Goal: Transaction & Acquisition: Purchase product/service

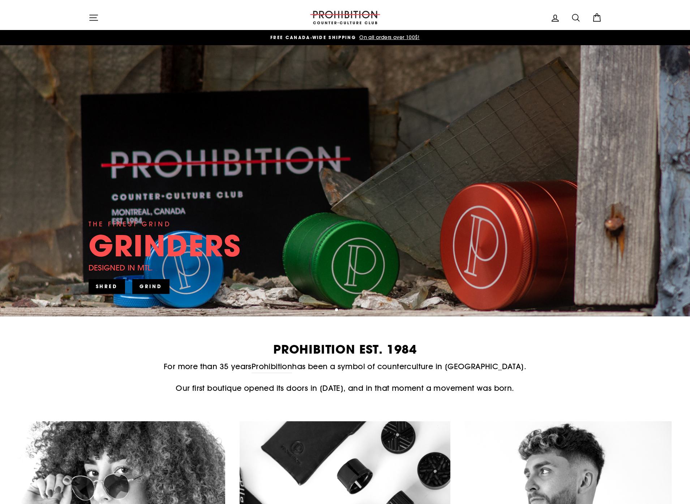
click at [86, 12] on button "Site navigation" at bounding box center [93, 18] width 19 height 16
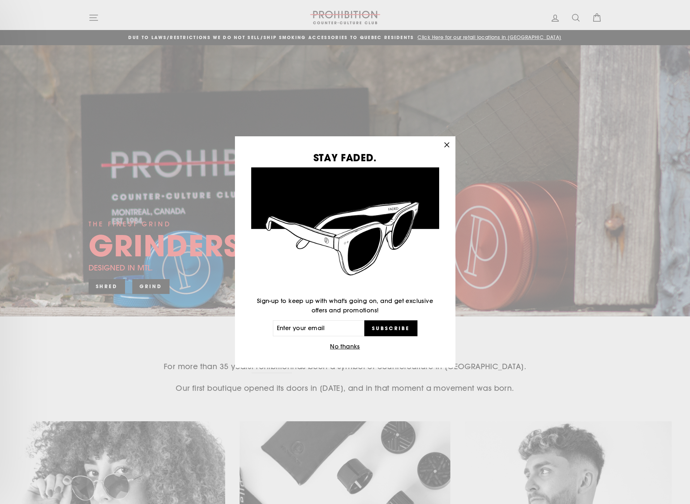
click at [447, 142] on icon "button" at bounding box center [447, 145] width 10 height 10
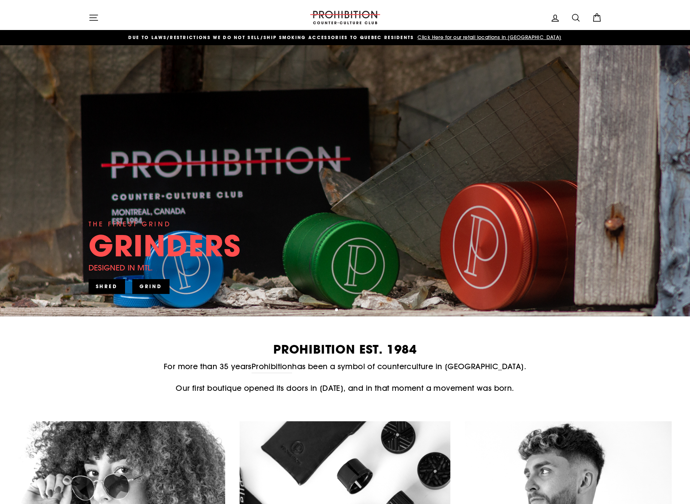
click at [99, 19] on button "Site navigation" at bounding box center [93, 18] width 19 height 16
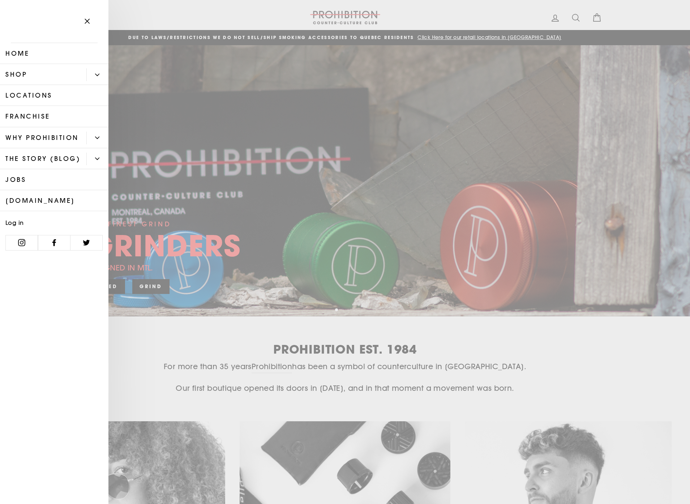
click at [43, 73] on link "Shop" at bounding box center [43, 74] width 86 height 21
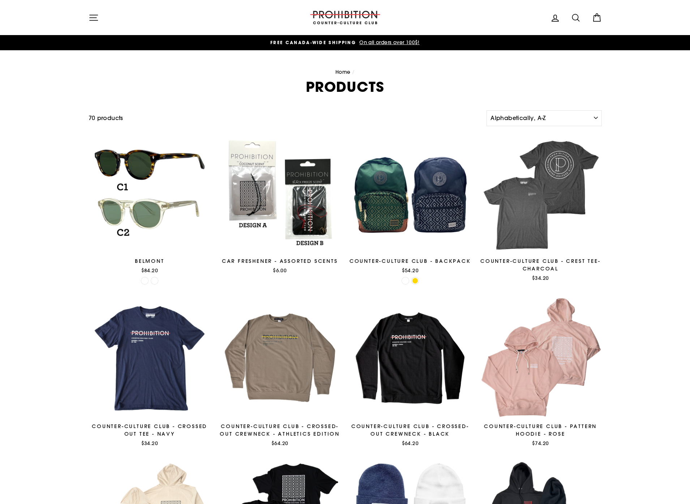
click at [116, 18] on div "Site navigation" at bounding box center [194, 17] width 210 height 21
click at [102, 20] on button "Site navigation" at bounding box center [93, 18] width 19 height 16
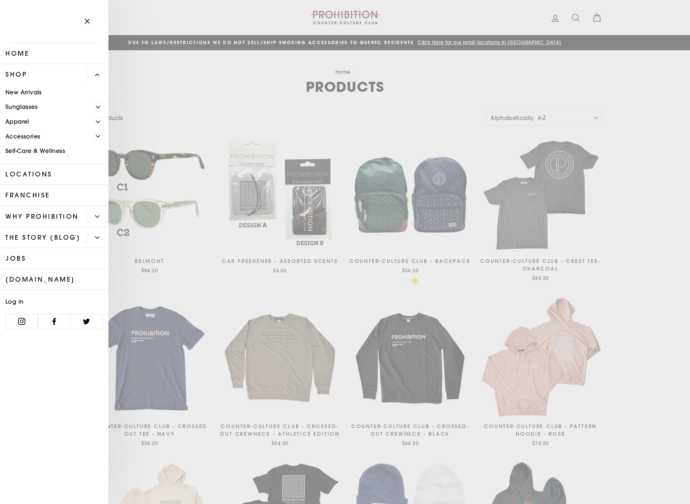
click at [95, 136] on span "Primary" at bounding box center [98, 136] width 10 height 10
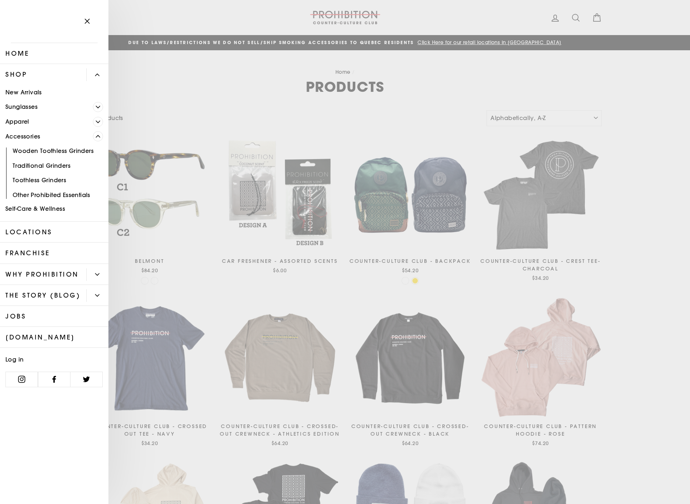
click at [97, 122] on icon "Primary" at bounding box center [98, 122] width 4 height 4
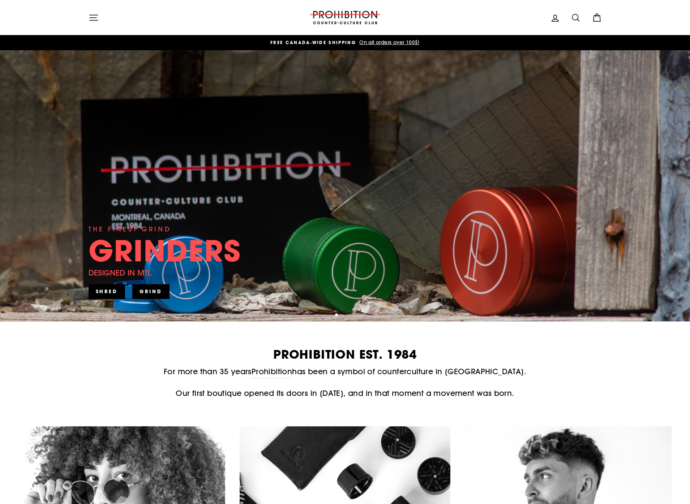
drag, startPoint x: 135, startPoint y: 250, endPoint x: 154, endPoint y: 220, distance: 35.6
click at [135, 250] on div "GRINDERS" at bounding box center [165, 250] width 153 height 29
click at [93, 18] on icon "button" at bounding box center [94, 18] width 10 height 10
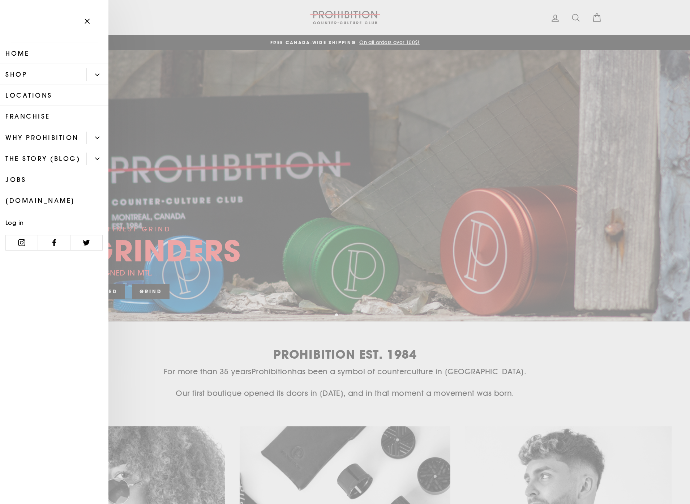
click at [87, 76] on button "Primary" at bounding box center [97, 74] width 22 height 13
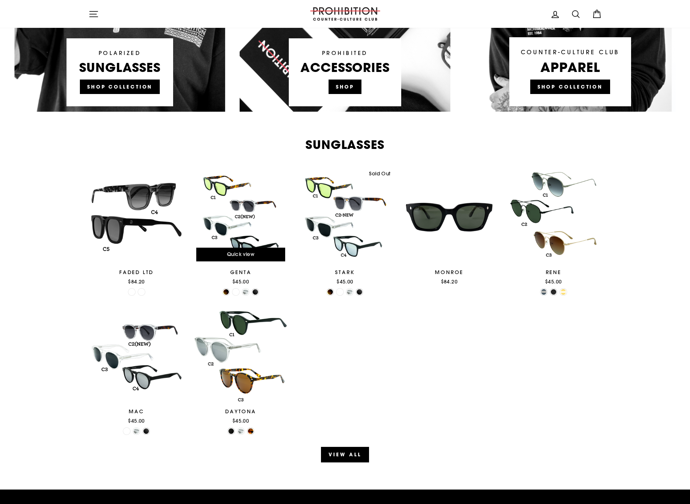
scroll to position [353, 0]
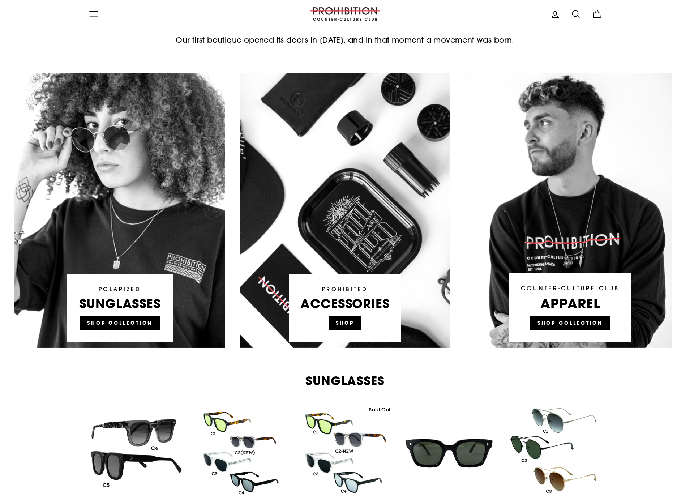
click at [337, 327] on link at bounding box center [345, 210] width 211 height 275
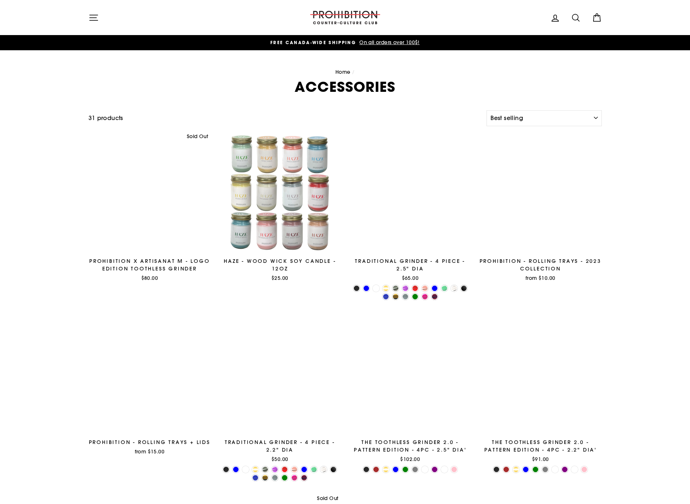
select select "best-selling"
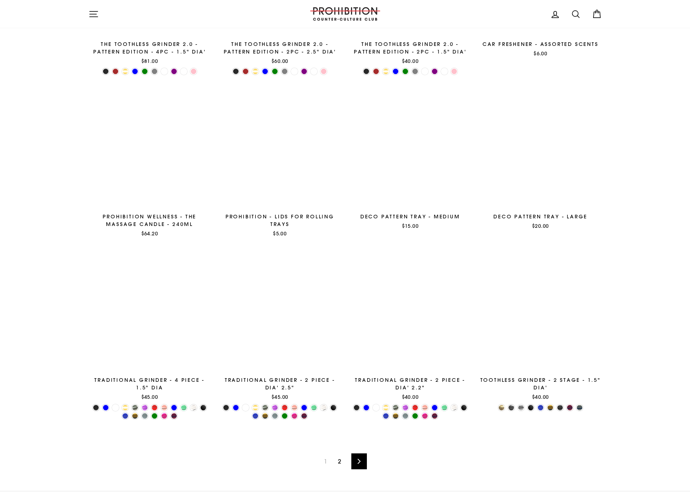
scroll to position [1040, 0]
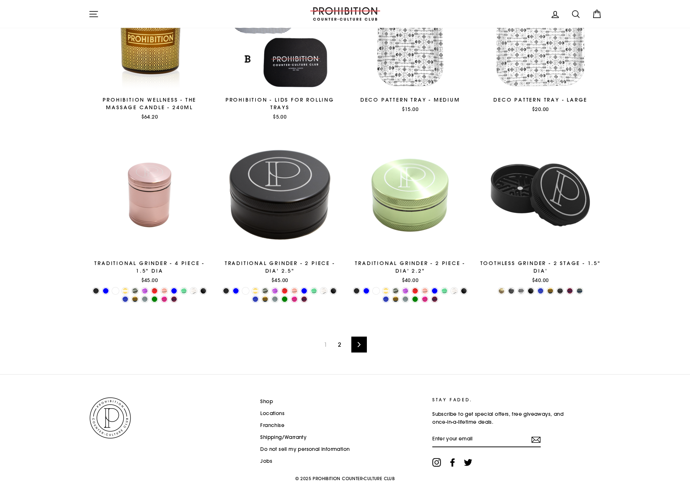
click at [363, 343] on link "Next" at bounding box center [359, 345] width 16 height 16
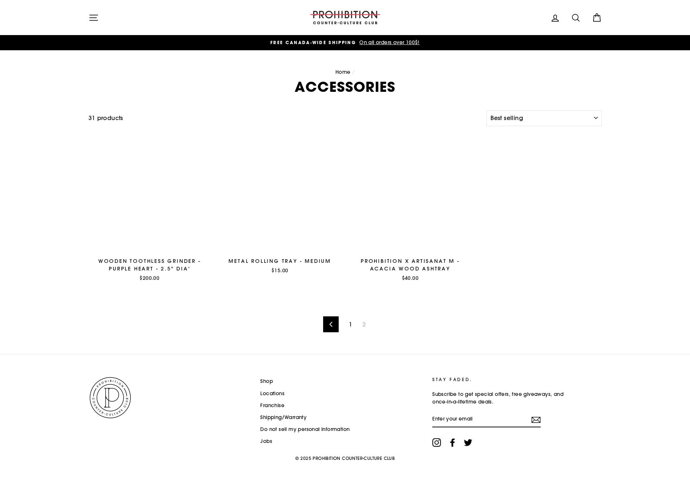
select select "best-selling"
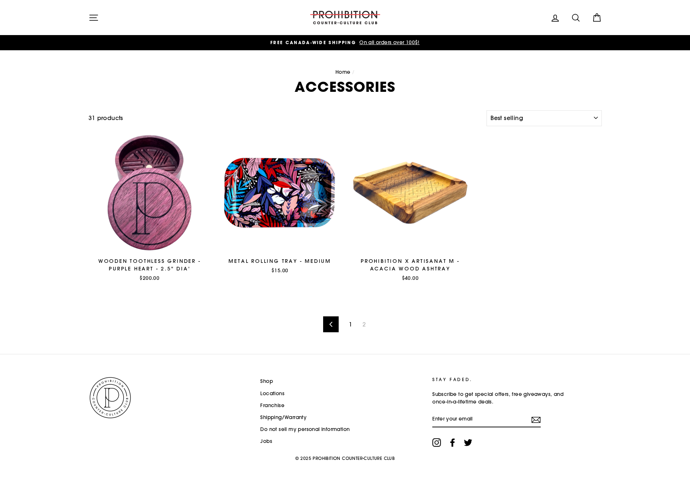
click at [332, 324] on icon at bounding box center [331, 324] width 5 height 5
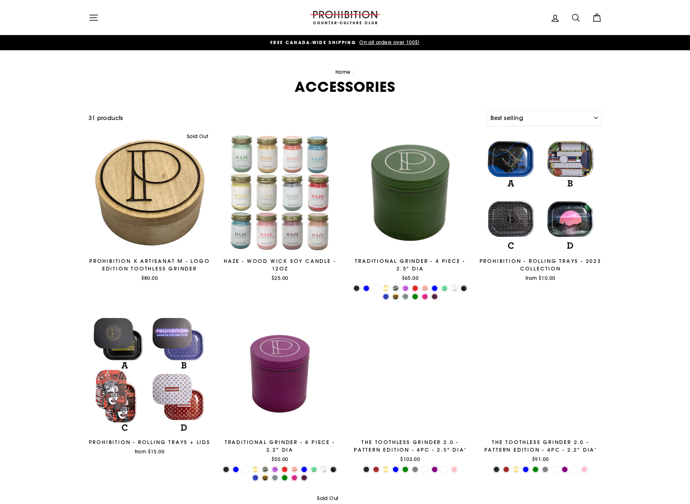
select select "best-selling"
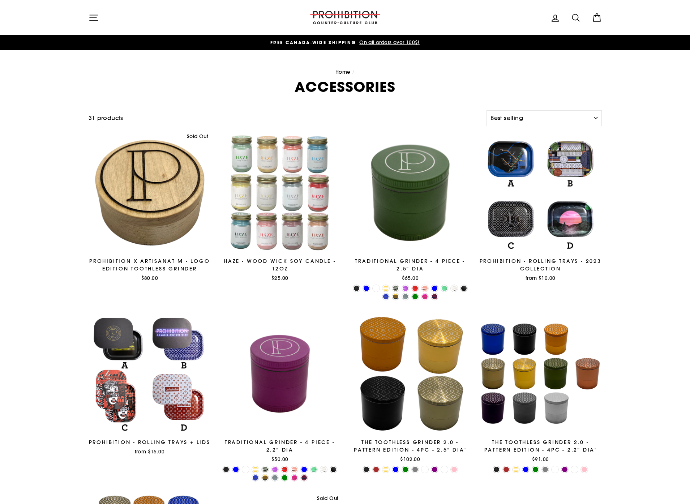
click at [132, 194] on div at bounding box center [150, 193] width 123 height 123
click at [158, 190] on div at bounding box center [150, 193] width 123 height 123
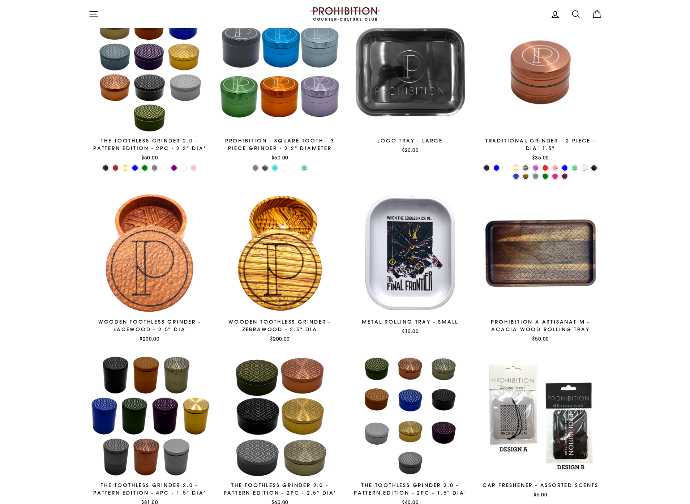
scroll to position [973, 0]
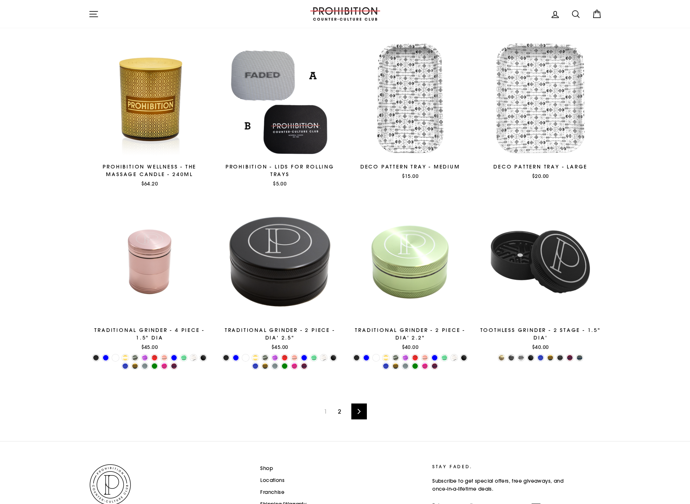
click at [85, 310] on div "Quick view TRADITIONAL GRINDER - 4 PIECE - 1.5" DIA $45.00" at bounding box center [146, 286] width 130 height 170
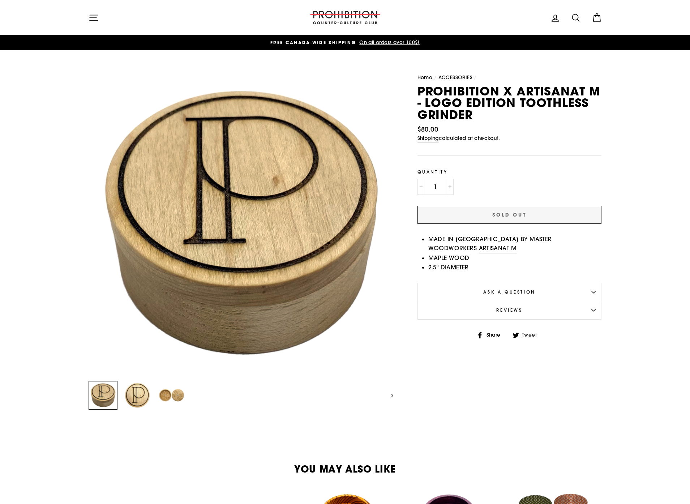
click at [165, 395] on img at bounding box center [171, 394] width 27 height 27
